Goal: Download file/media

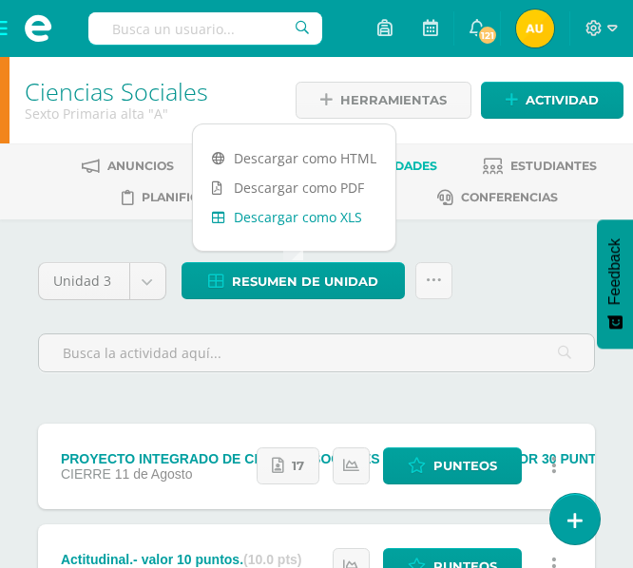
click at [341, 219] on link "Descargar como XLS" at bounding box center [294, 216] width 202 height 29
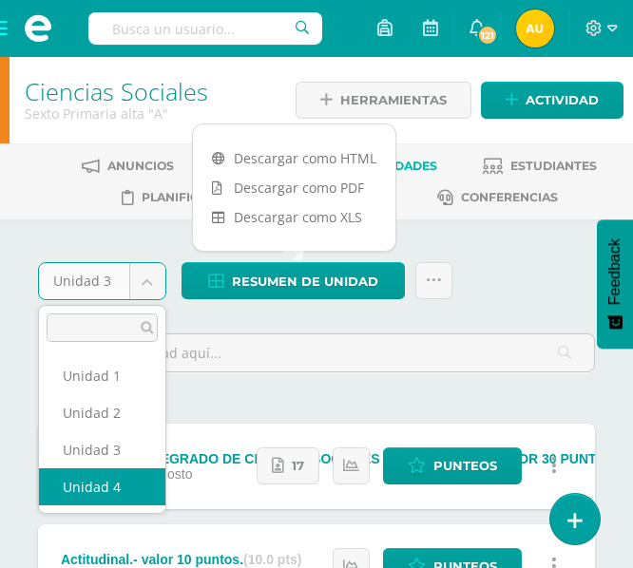
select select "Unidad 4"
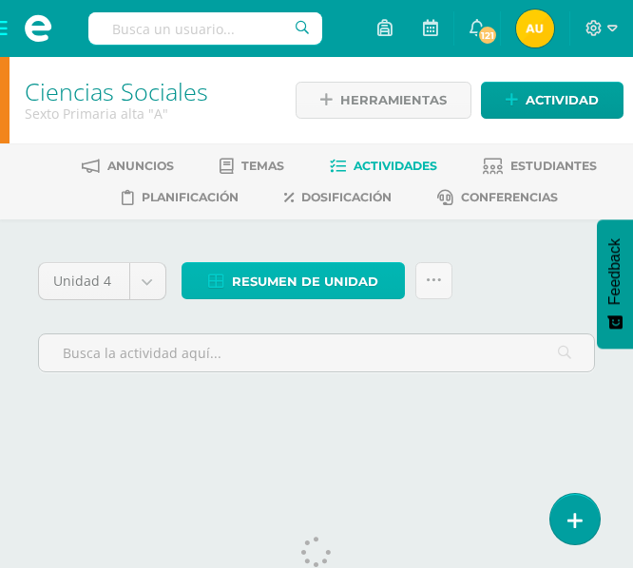
click at [353, 274] on span "Resumen de unidad" at bounding box center [305, 281] width 146 height 35
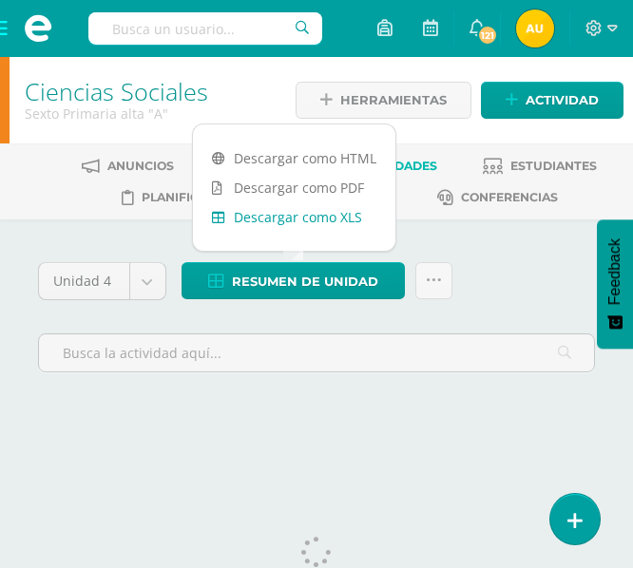
click at [341, 226] on link "Descargar como XLS" at bounding box center [294, 216] width 202 height 29
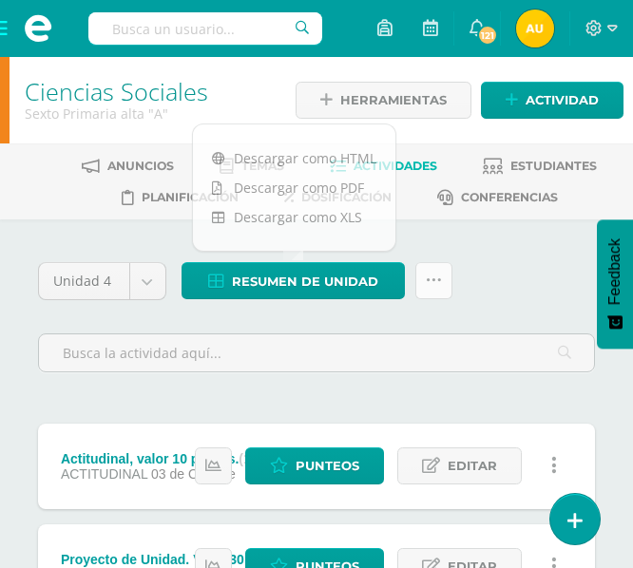
click at [449, 267] on link at bounding box center [433, 280] width 37 height 37
